Goal: Transaction & Acquisition: Purchase product/service

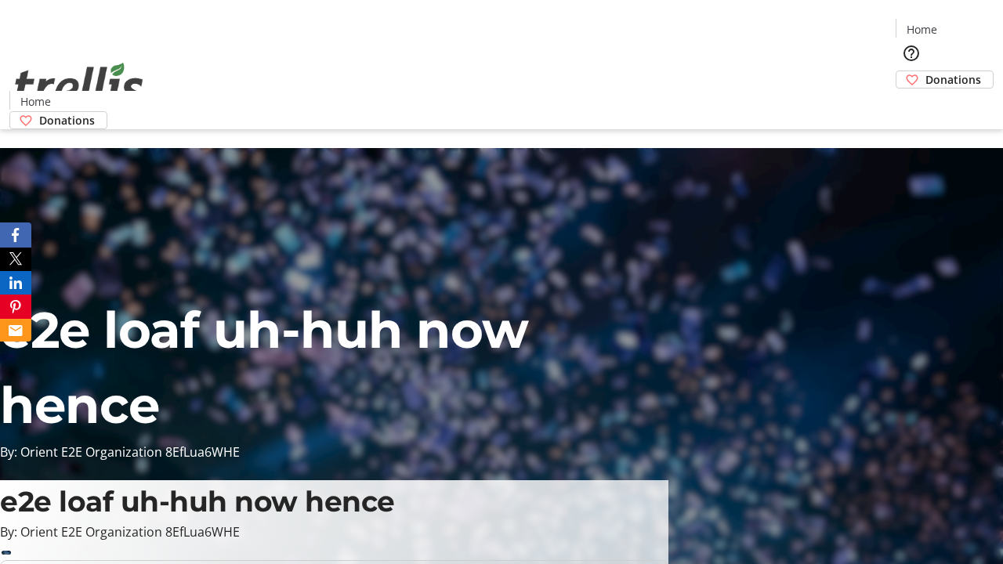
click at [925, 71] on span "Donations" at bounding box center [953, 79] width 56 height 16
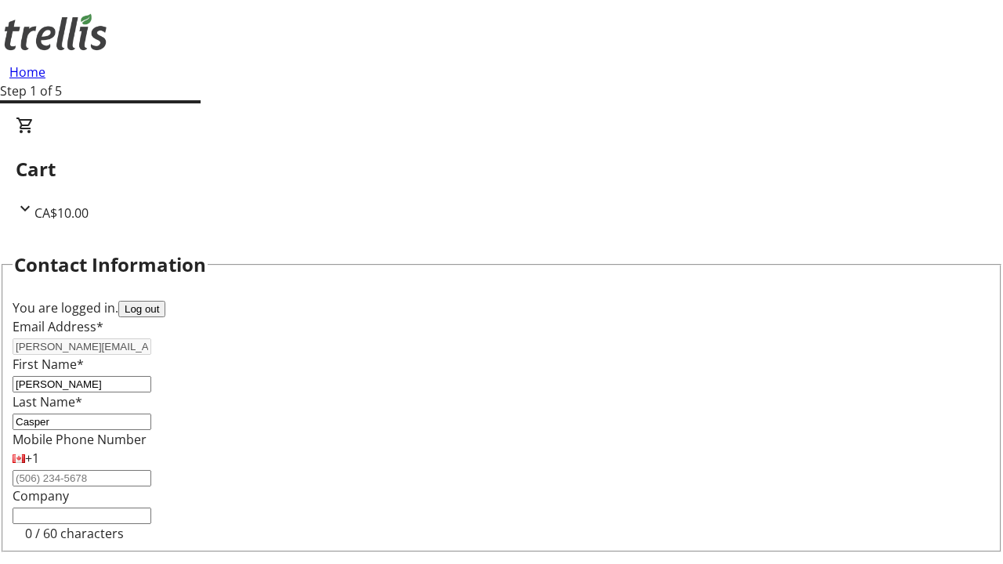
select select "CA"
select select "BC"
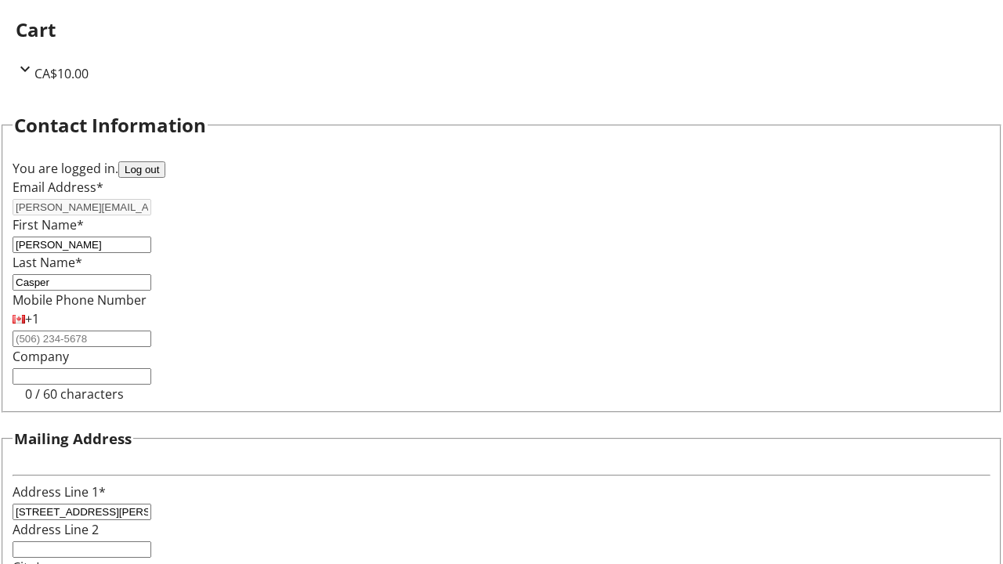
type input "Kelowna"
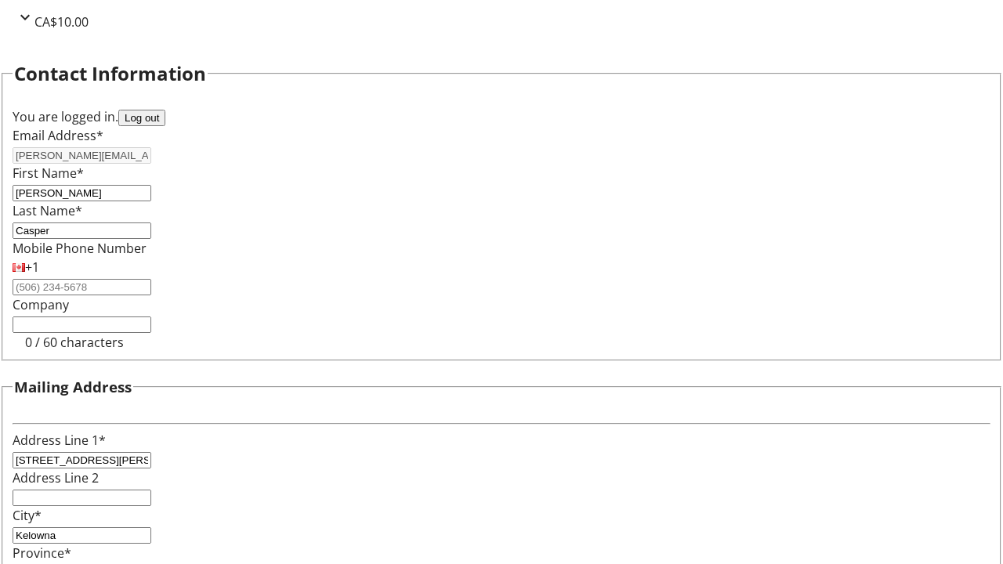
type input "V1Y 0C2"
